Goal: Find specific fact

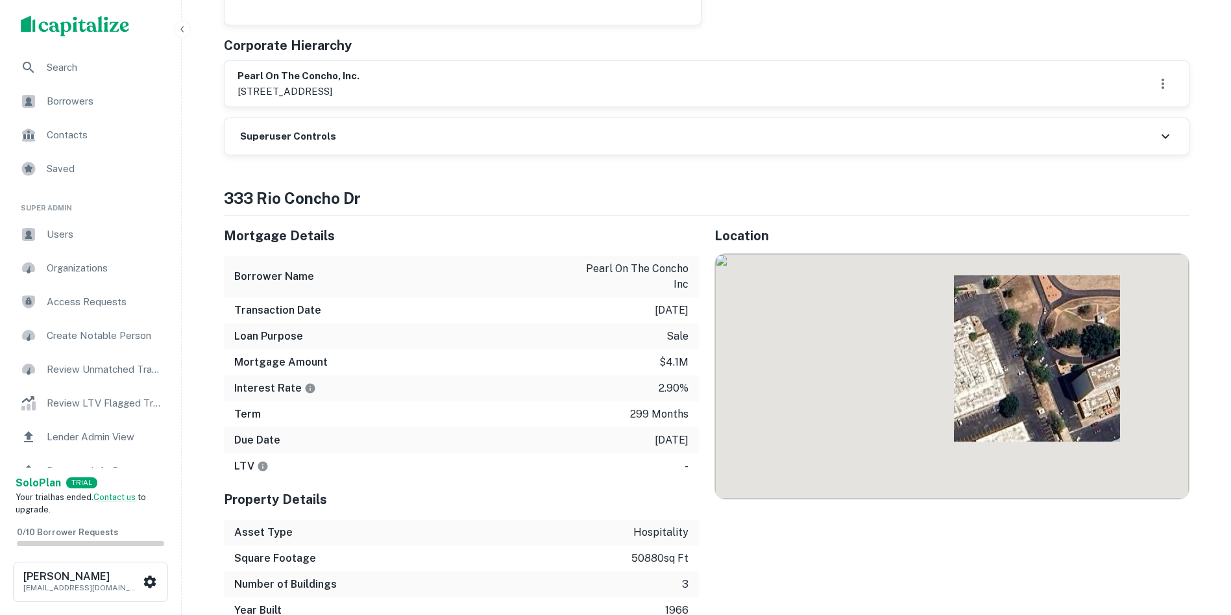
click at [464, 118] on div "Superuser Controls" at bounding box center [707, 136] width 964 height 36
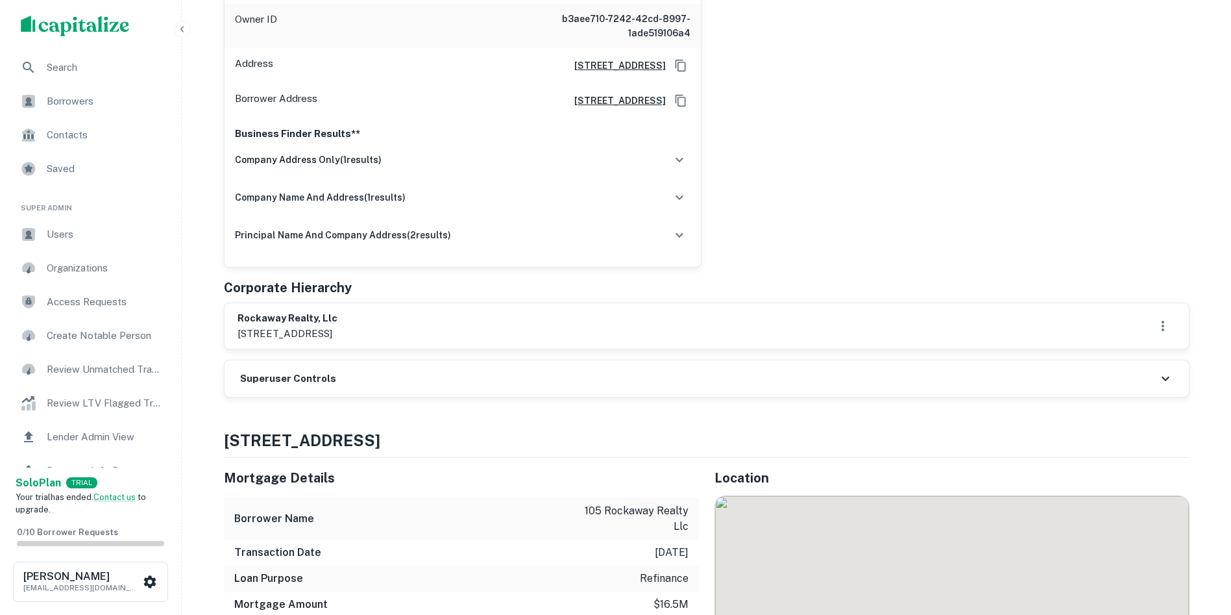
click at [500, 328] on div "rockaway realty, llc [STREET_ADDRESS]" at bounding box center [707, 326] width 938 height 30
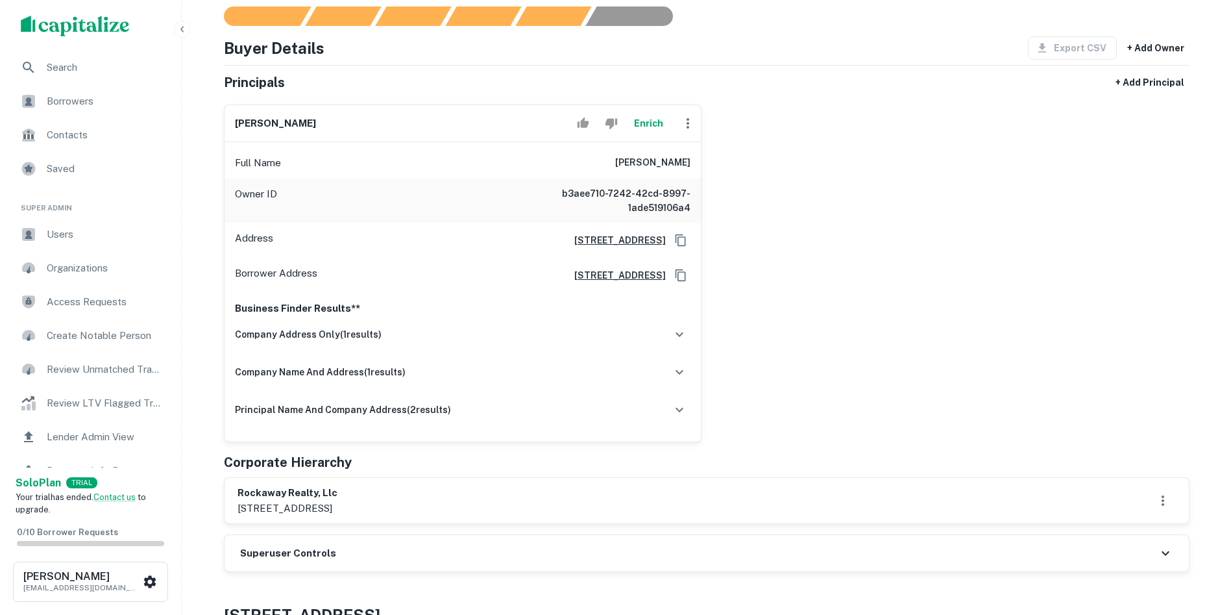
scroll to position [130, 0]
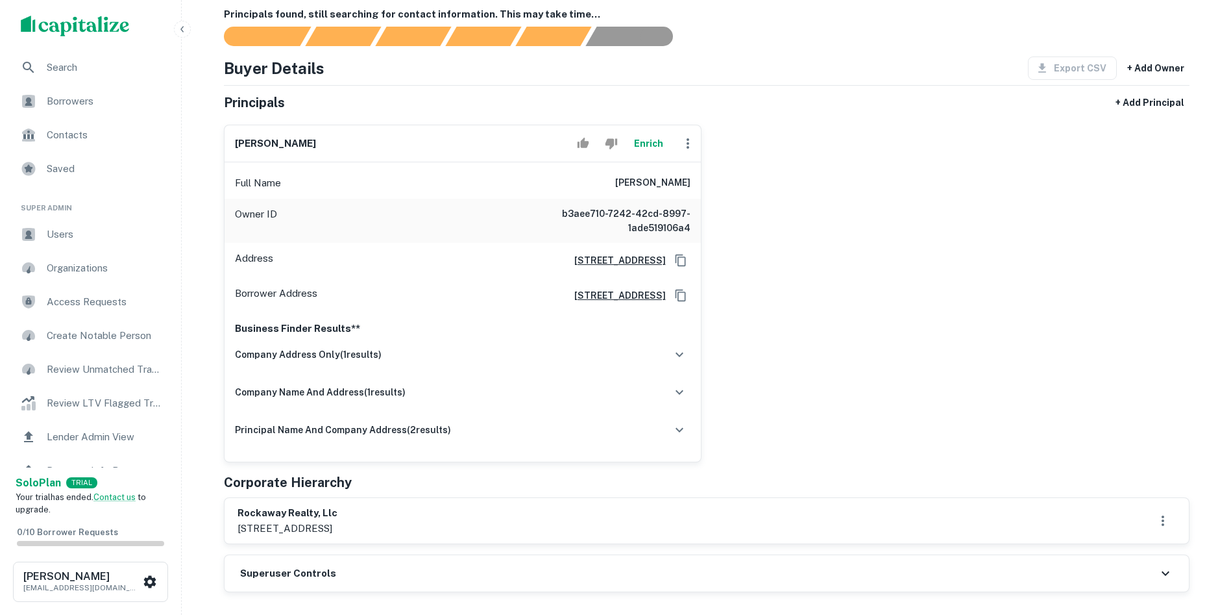
click at [291, 143] on h6 "[PERSON_NAME]" at bounding box center [275, 143] width 81 height 15
copy div "[PERSON_NAME]"
click at [779, 163] on div "[PERSON_NAME] Full Name [PERSON_NAME] Owner ID b3aee710-7242-42cd-8997-1ade5191…" at bounding box center [702, 288] width 976 height 348
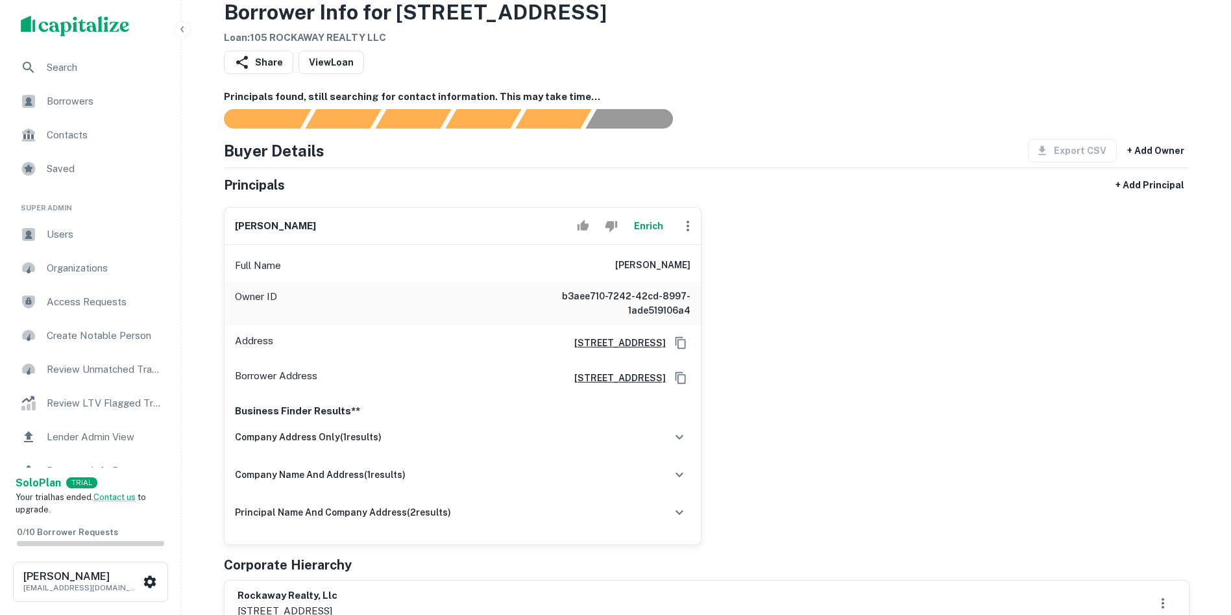
scroll to position [0, 0]
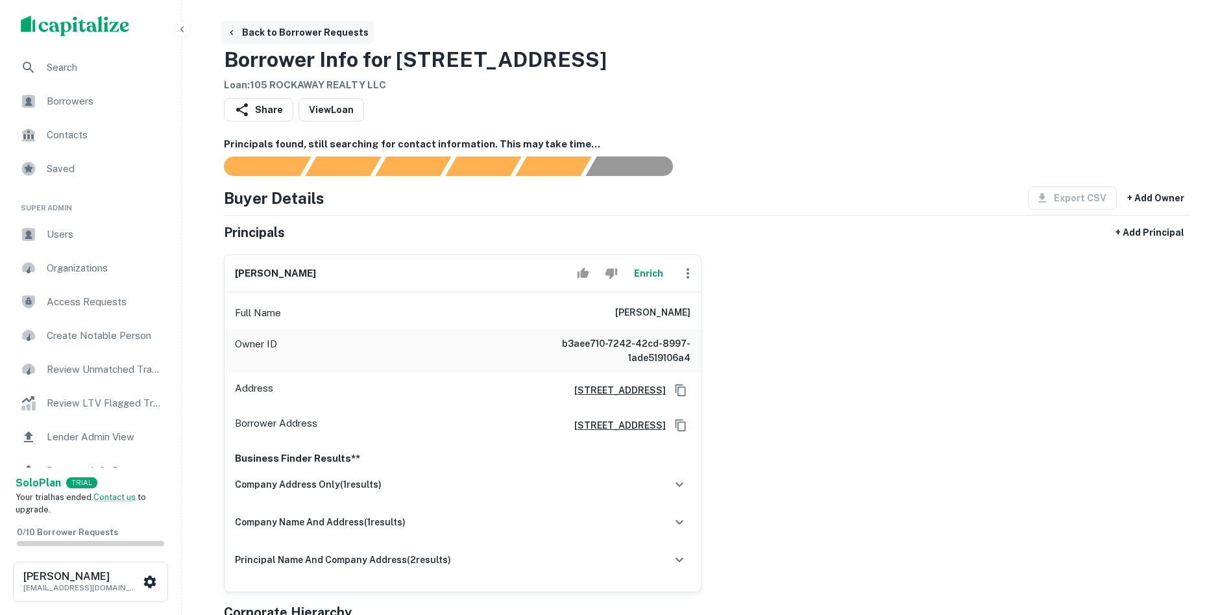
click at [232, 29] on icon "button" at bounding box center [232, 32] width 10 height 10
